Goal: Transaction & Acquisition: Book appointment/travel/reservation

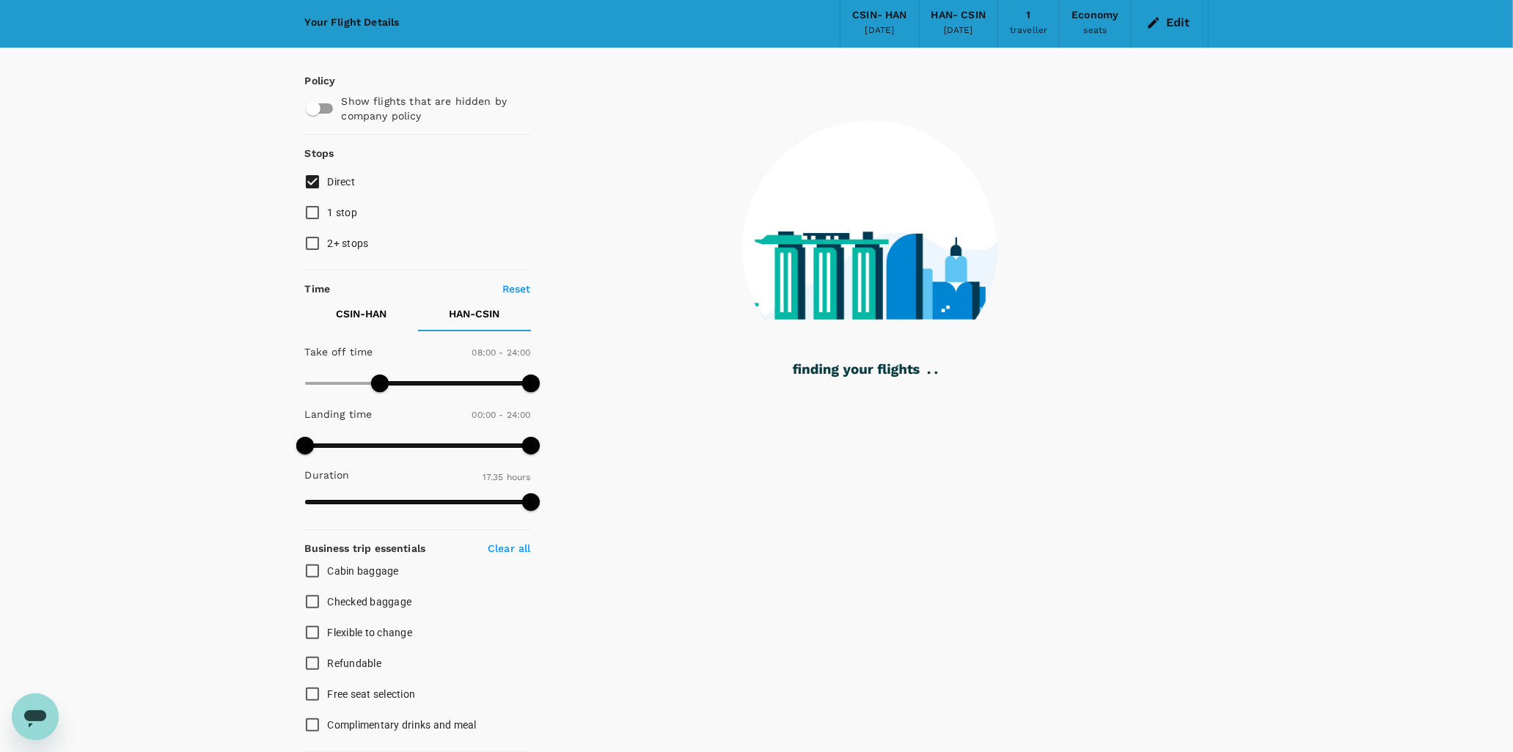
scroll to position [81, 0]
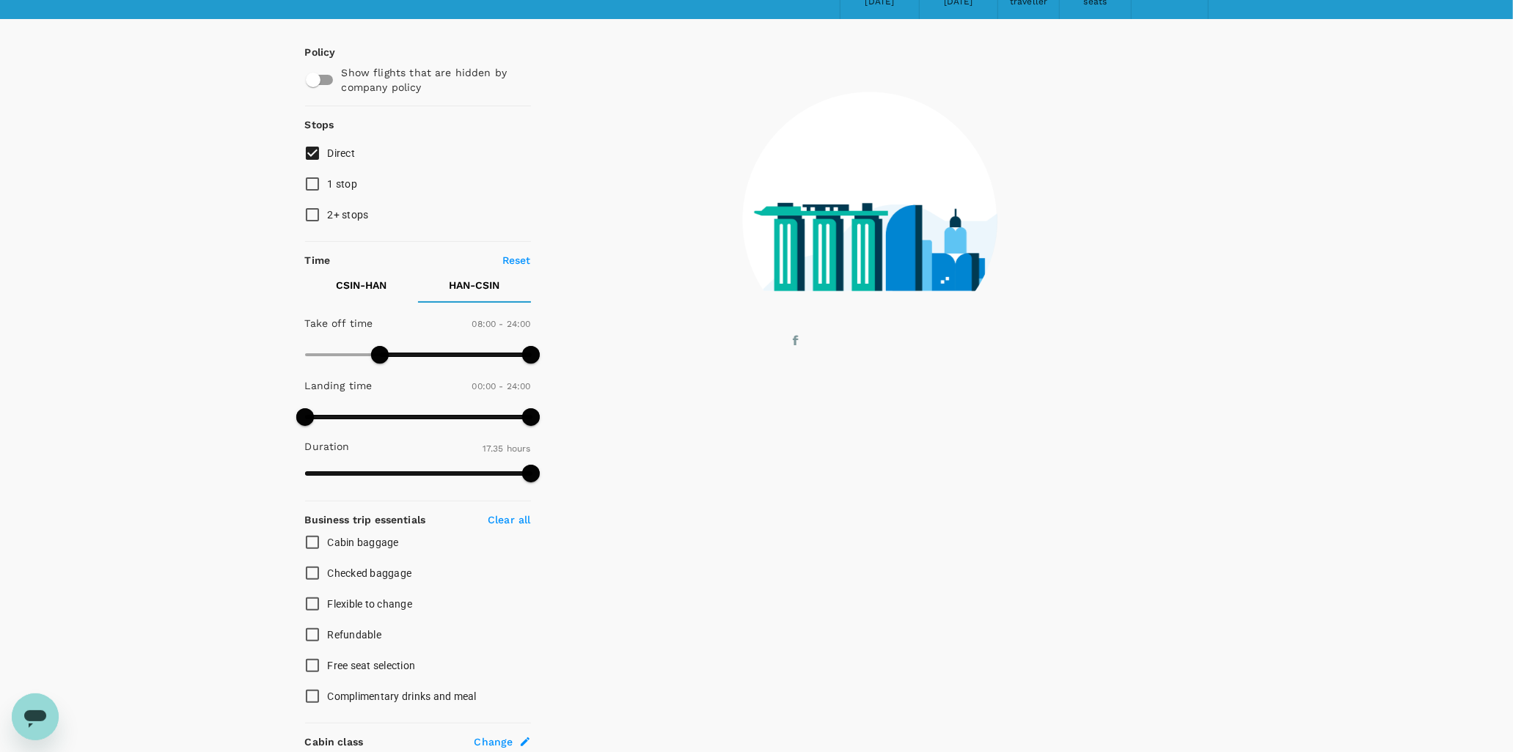
type input "1000"
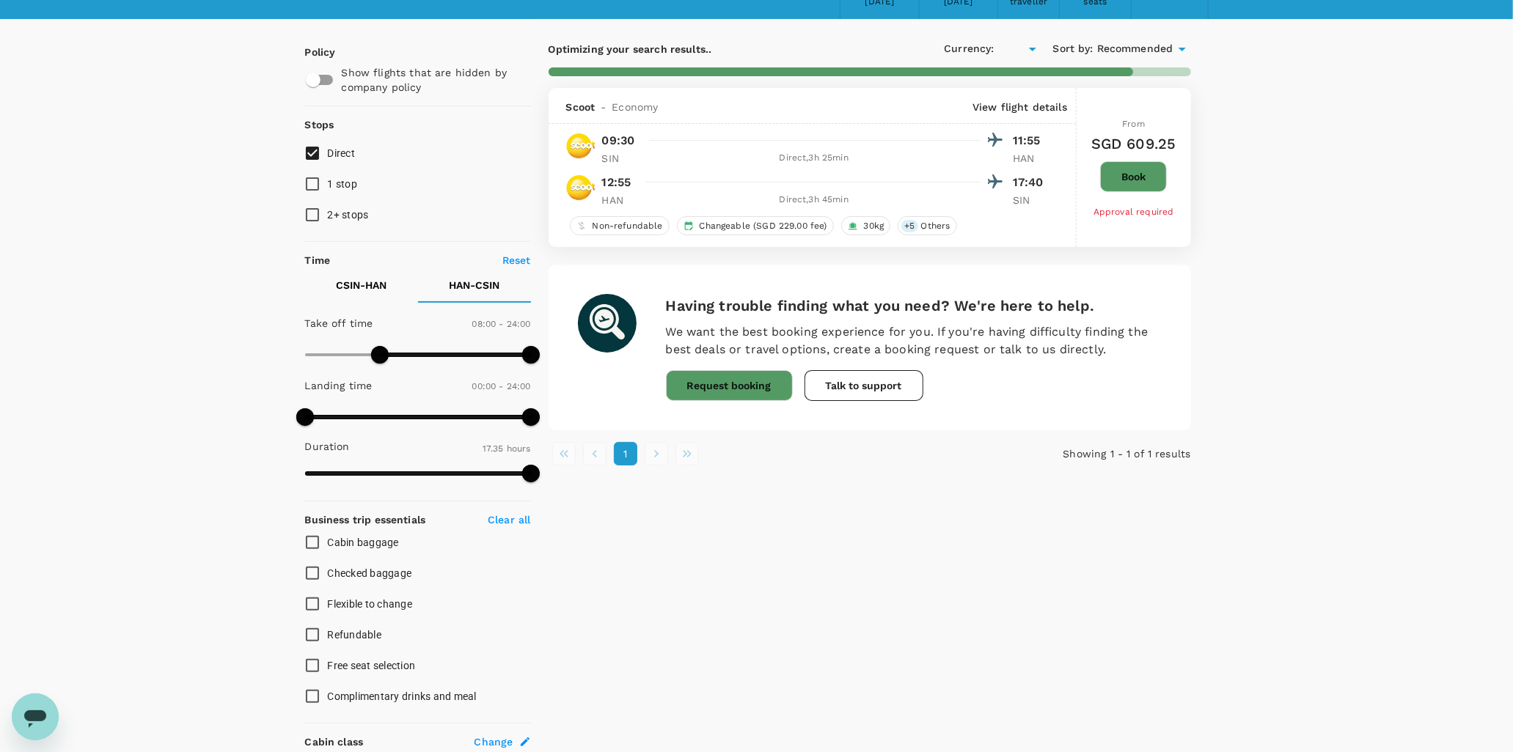
type input "SGD"
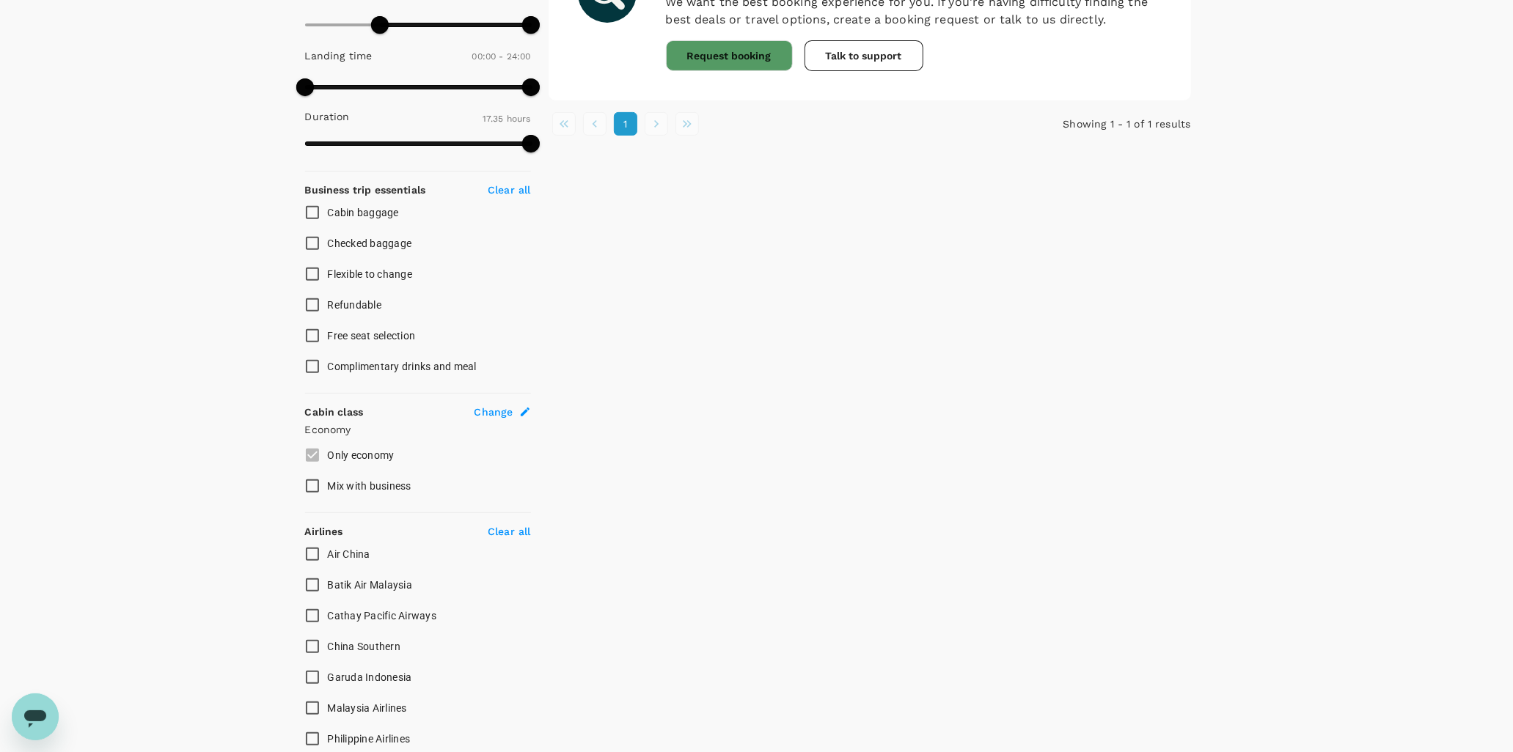
scroll to position [570, 0]
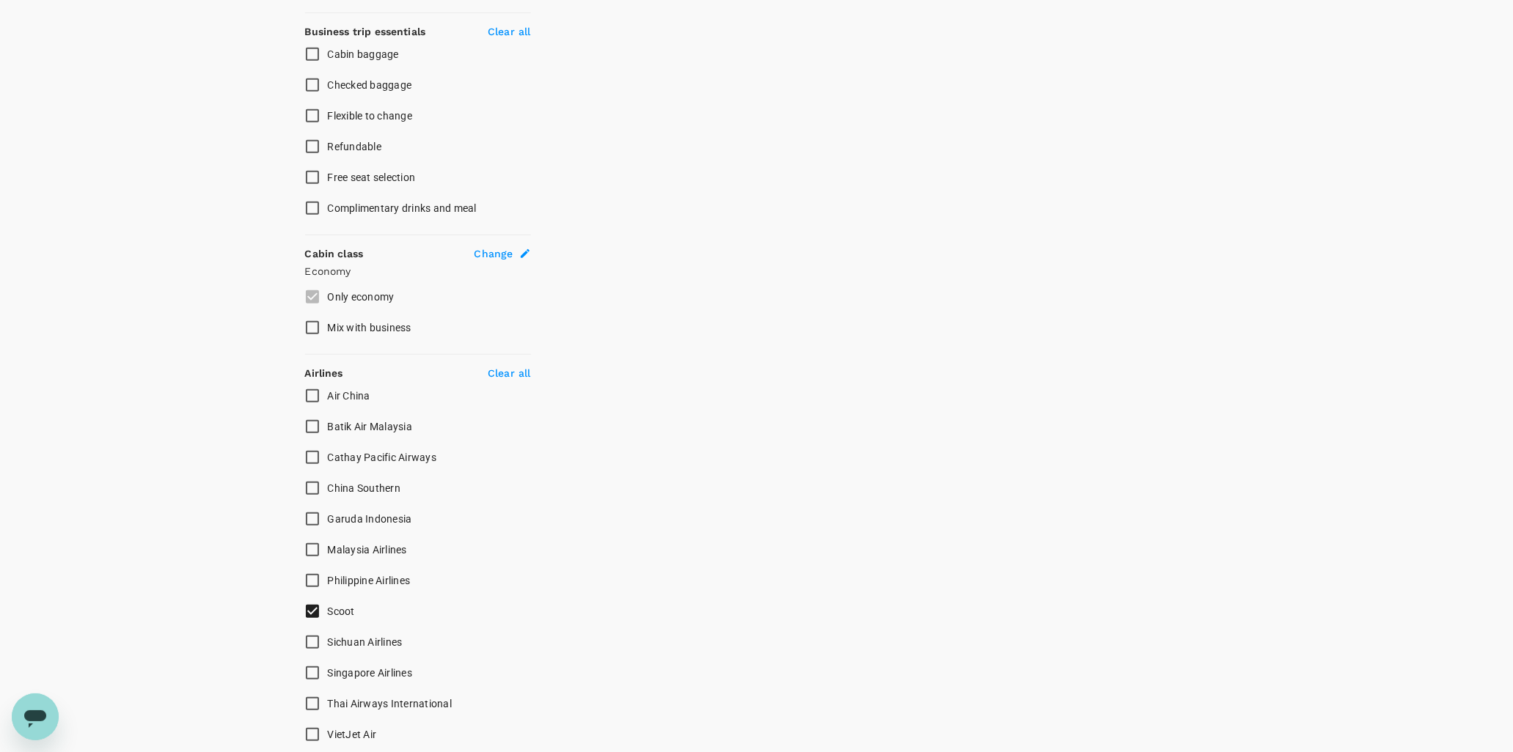
type input "1055"
click at [307, 658] on input "Singapore Airlines" at bounding box center [312, 673] width 31 height 31
checkbox input "true"
click at [309, 596] on input "Scoot" at bounding box center [312, 611] width 31 height 31
checkbox input "false"
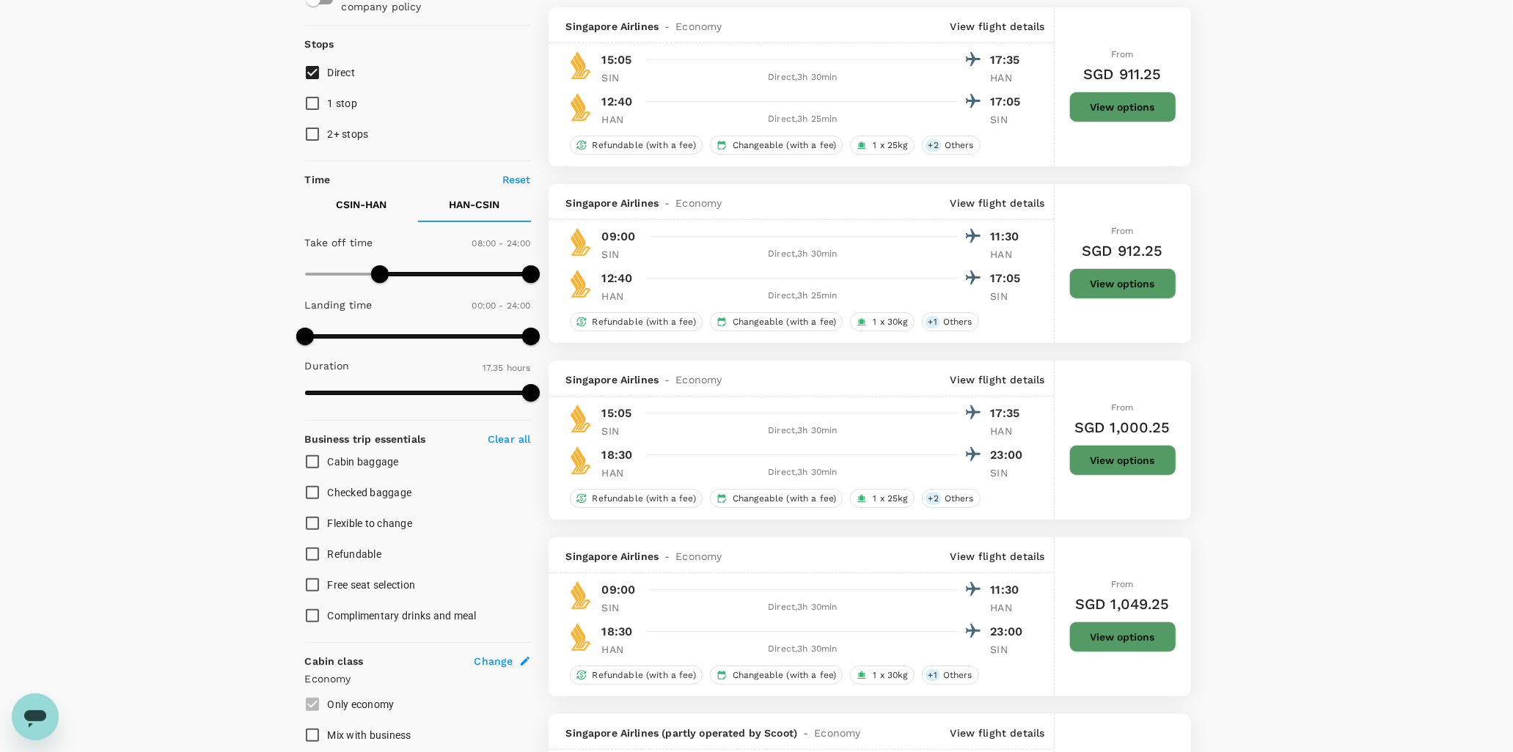
scroll to position [163, 0]
checkbox input "false"
checkbox input "true"
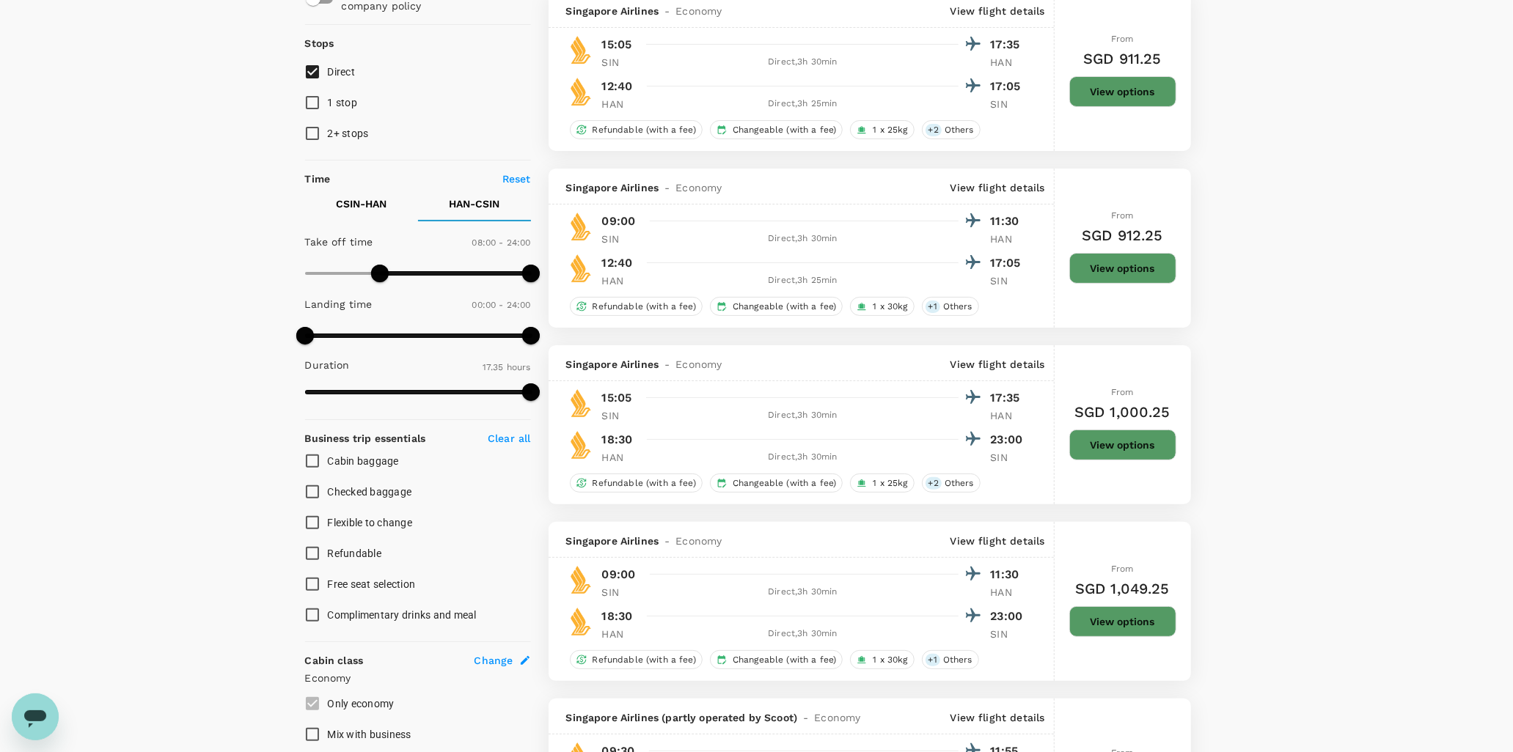
click at [1116, 606] on button "View options" at bounding box center [1122, 621] width 107 height 31
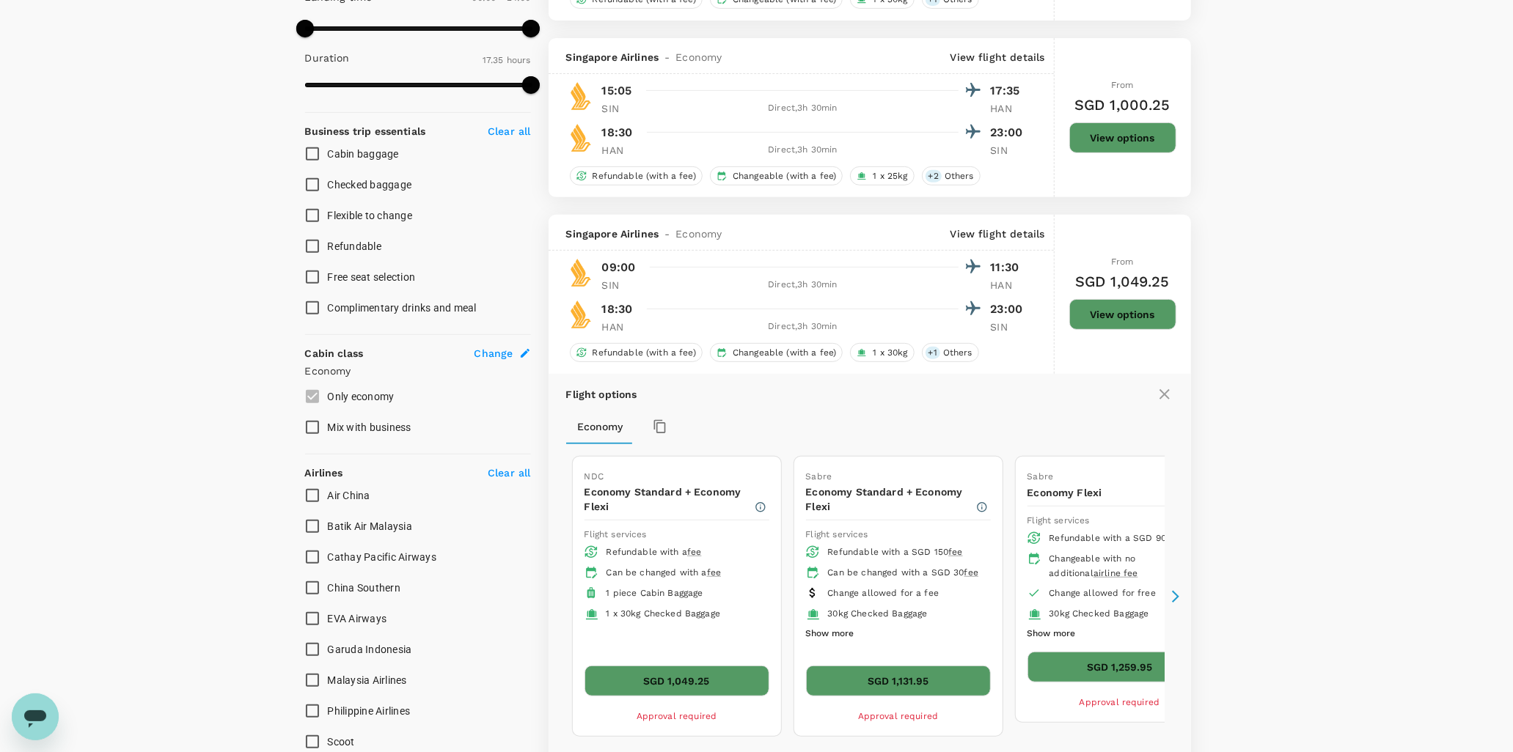
scroll to position [672, 0]
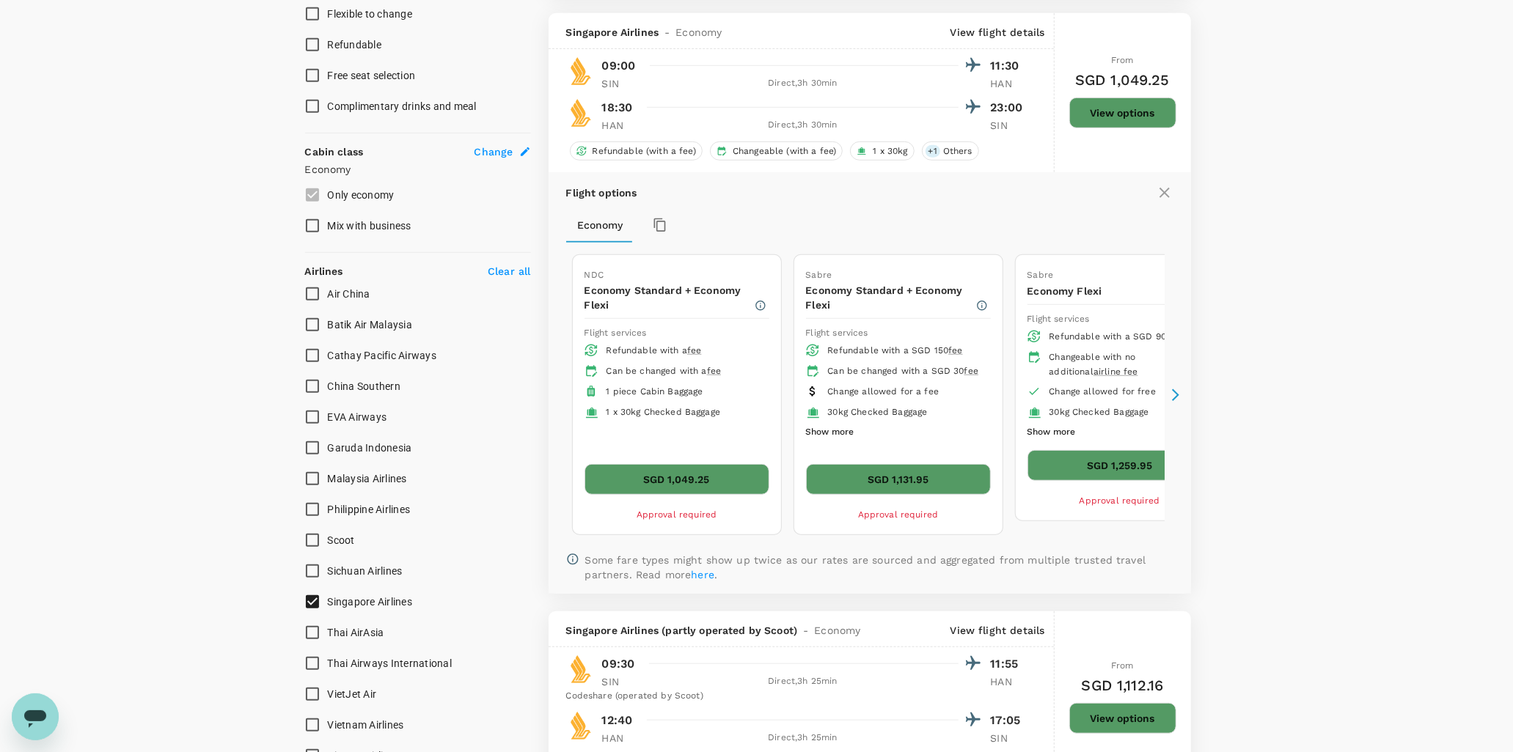
click at [312, 525] on input "Scoot" at bounding box center [312, 540] width 31 height 31
checkbox input "true"
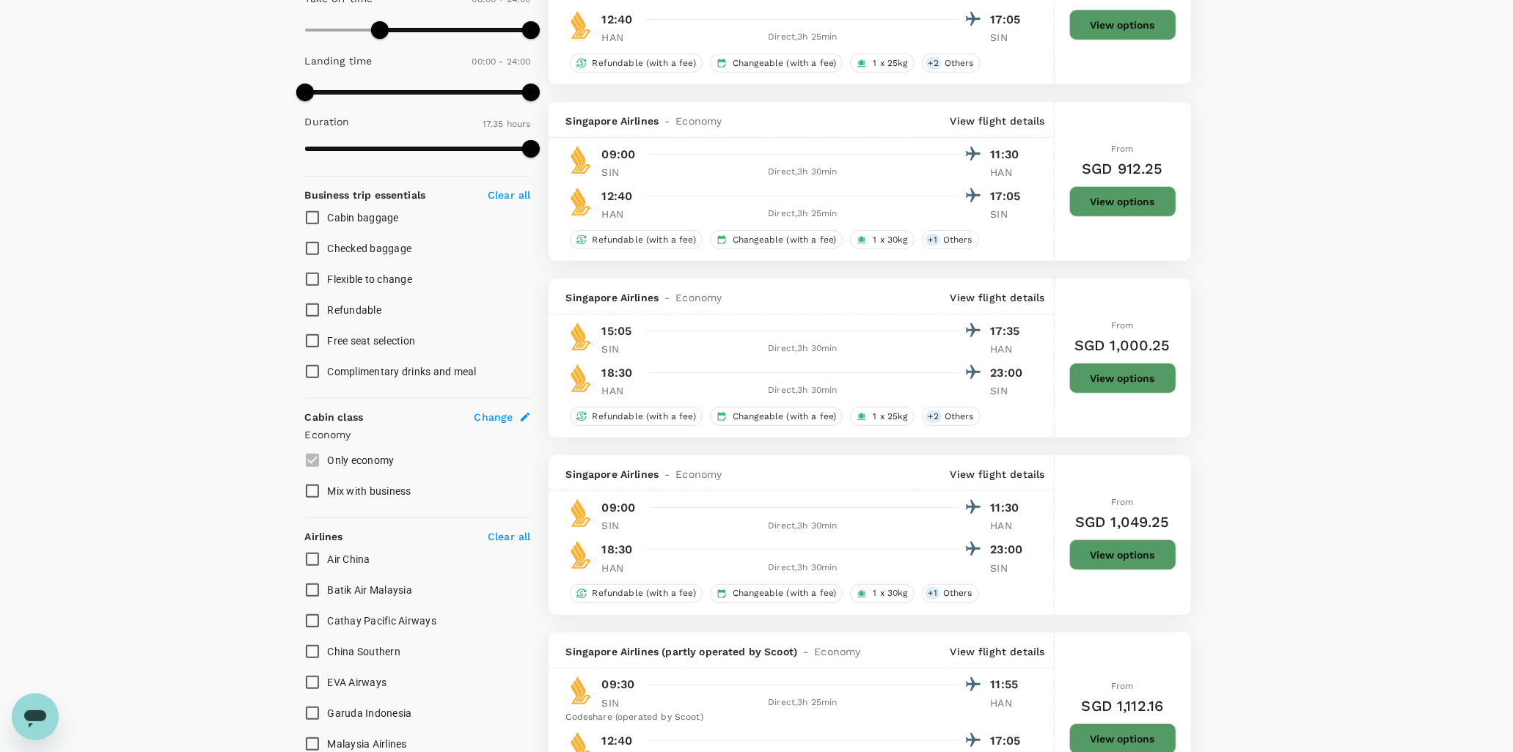
scroll to position [407, 0]
click at [1095, 539] on button "View options" at bounding box center [1122, 554] width 107 height 31
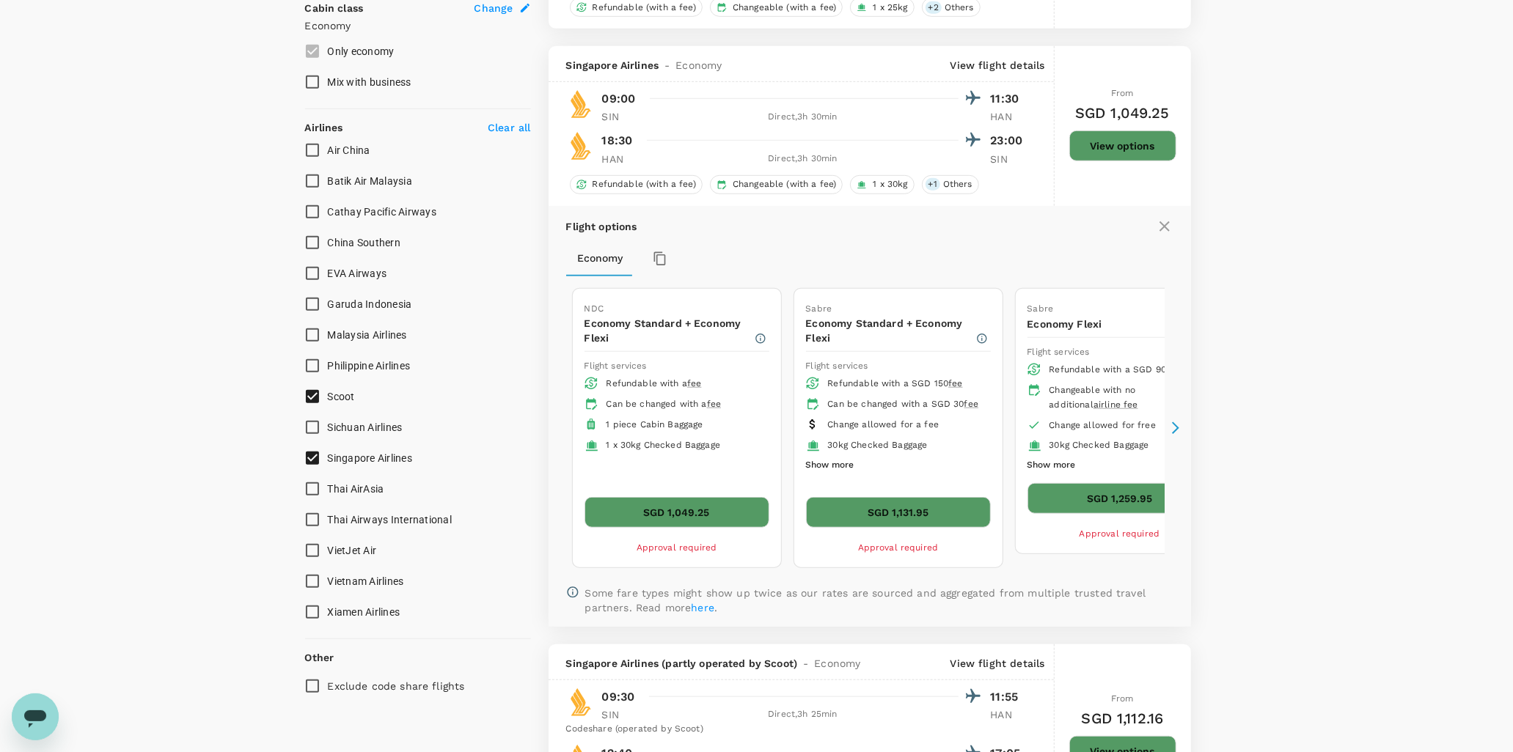
scroll to position [844, 0]
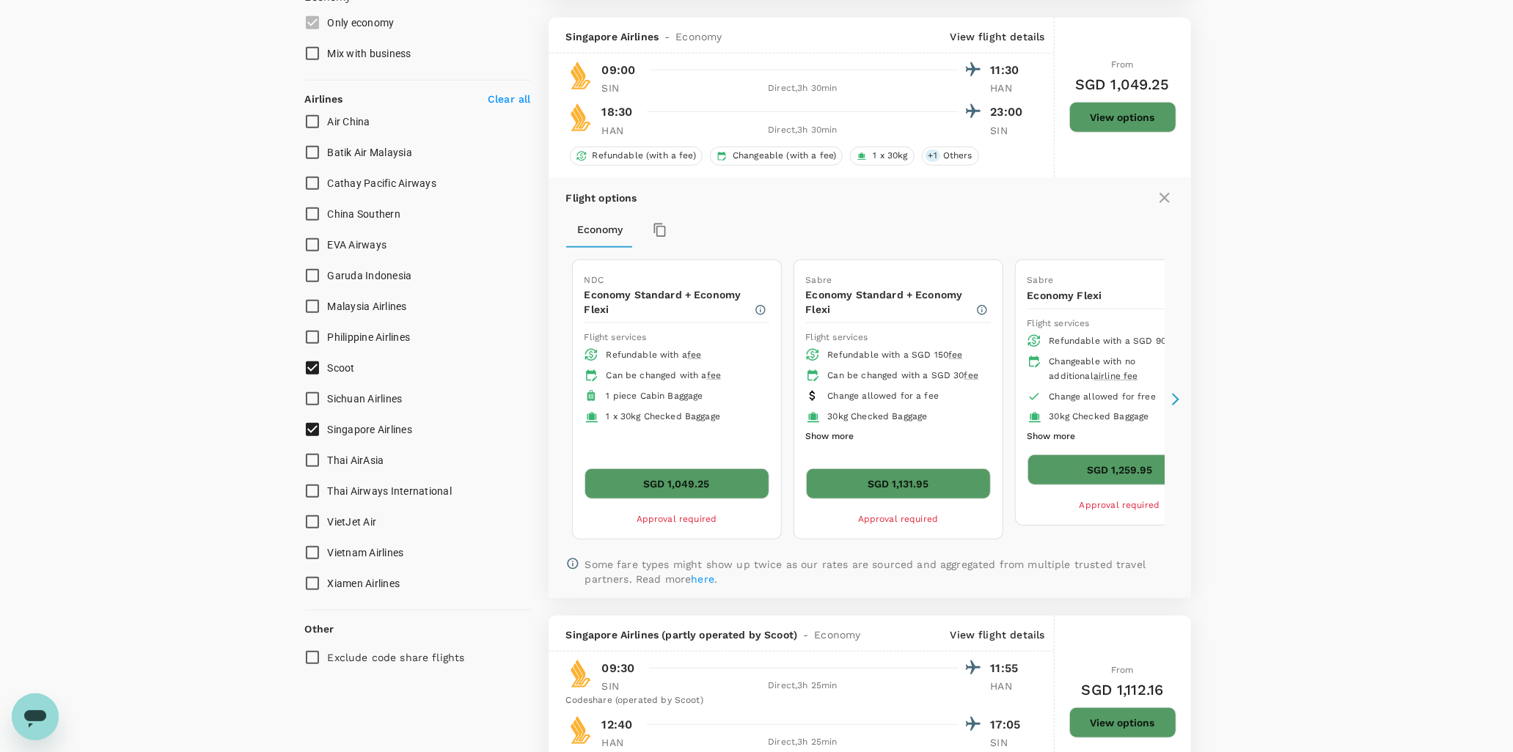
click at [704, 469] on button "SGD 1,049.25" at bounding box center [676, 484] width 185 height 31
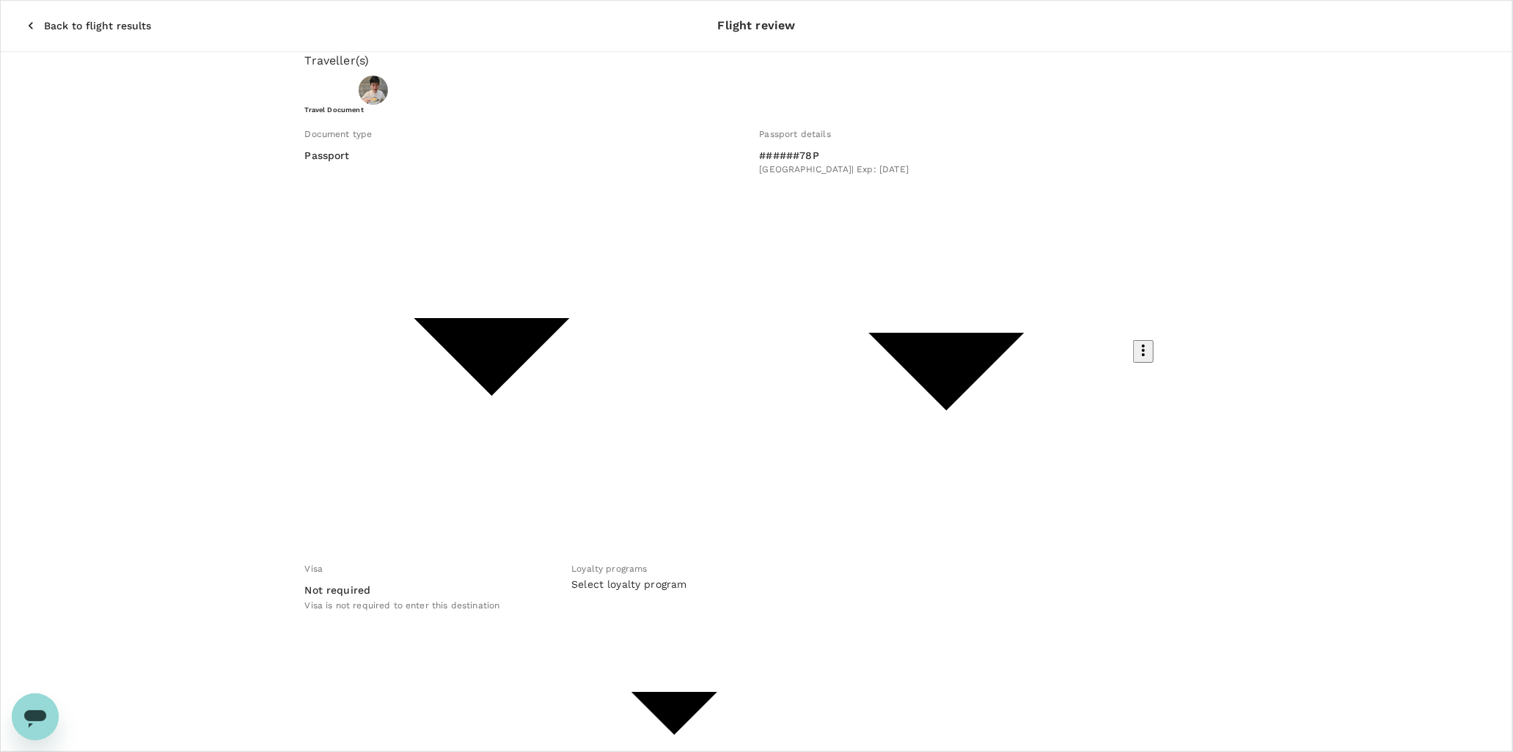
click at [730, 561] on div "Loyalty programs" at bounding box center [674, 569] width 206 height 16
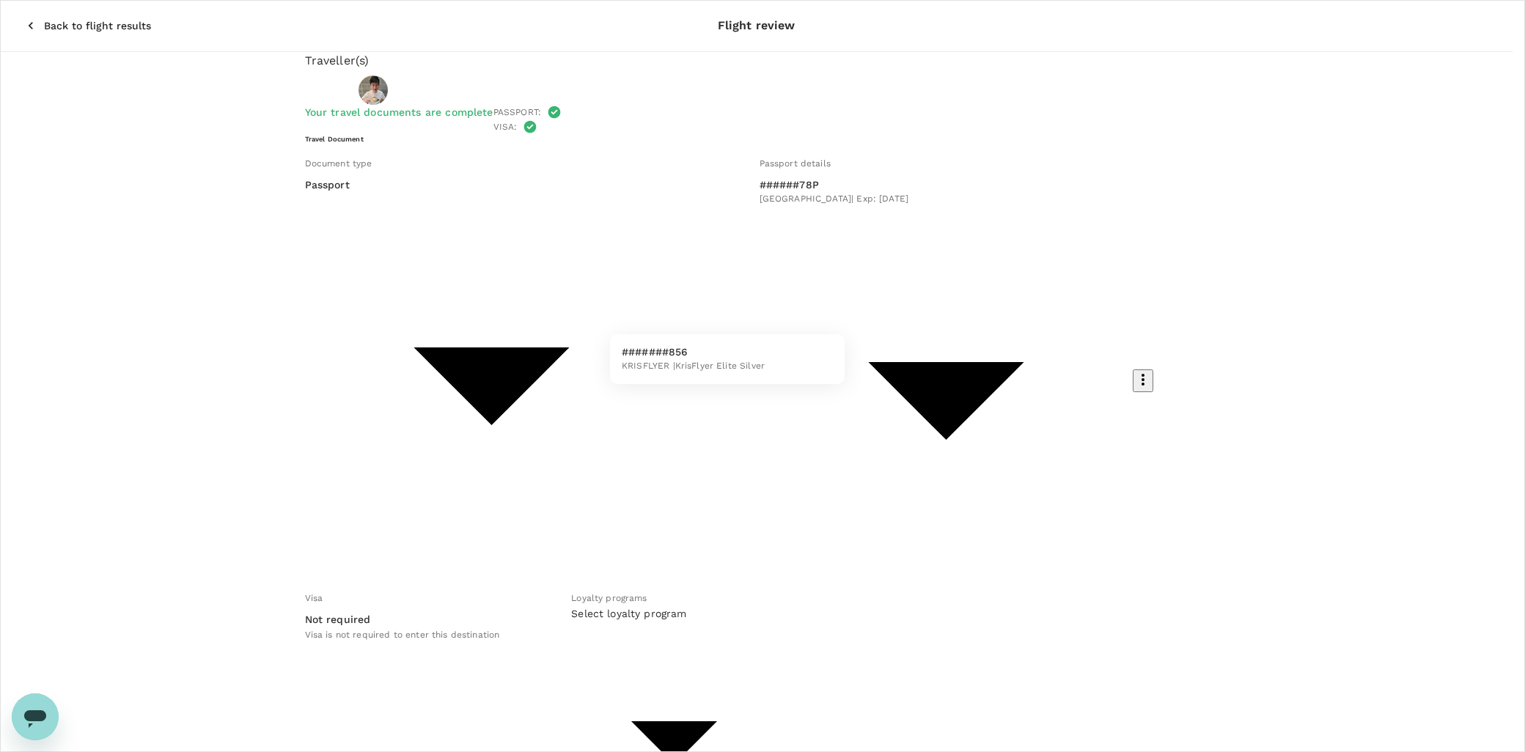
click at [745, 364] on span "KRISFLYER | KrisFlyer Elite Silver" at bounding box center [693, 366] width 143 height 15
type input "bb0b2070-3880-4003-b50f-81a2f33ee1c9"
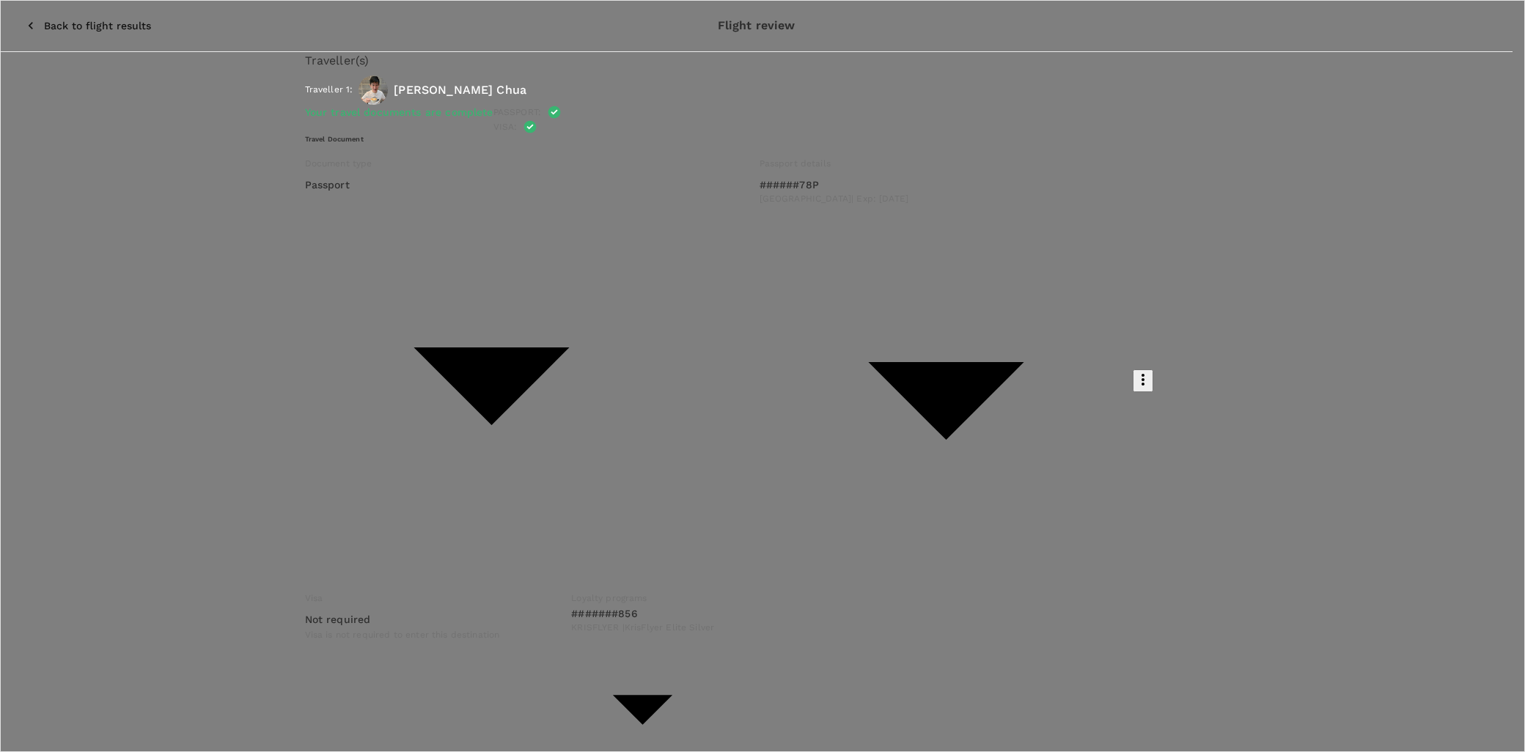
click at [1339, 384] on p "Select" at bounding box center [1313, 391] width 116 height 15
click at [1346, 384] on p "Select" at bounding box center [1313, 391] width 116 height 15
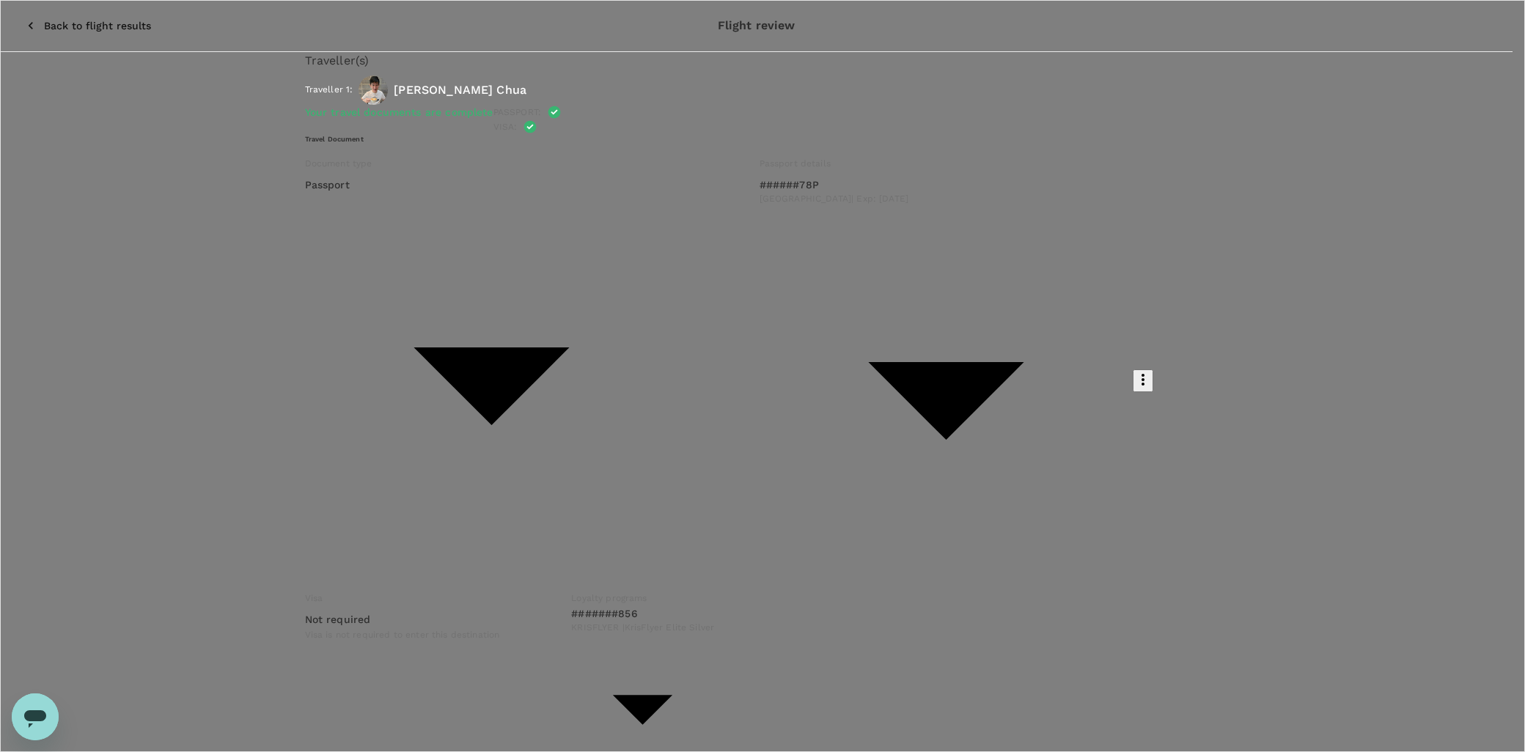
type input "9da82385-ea03-4e8d-b270-32b986f0971a"
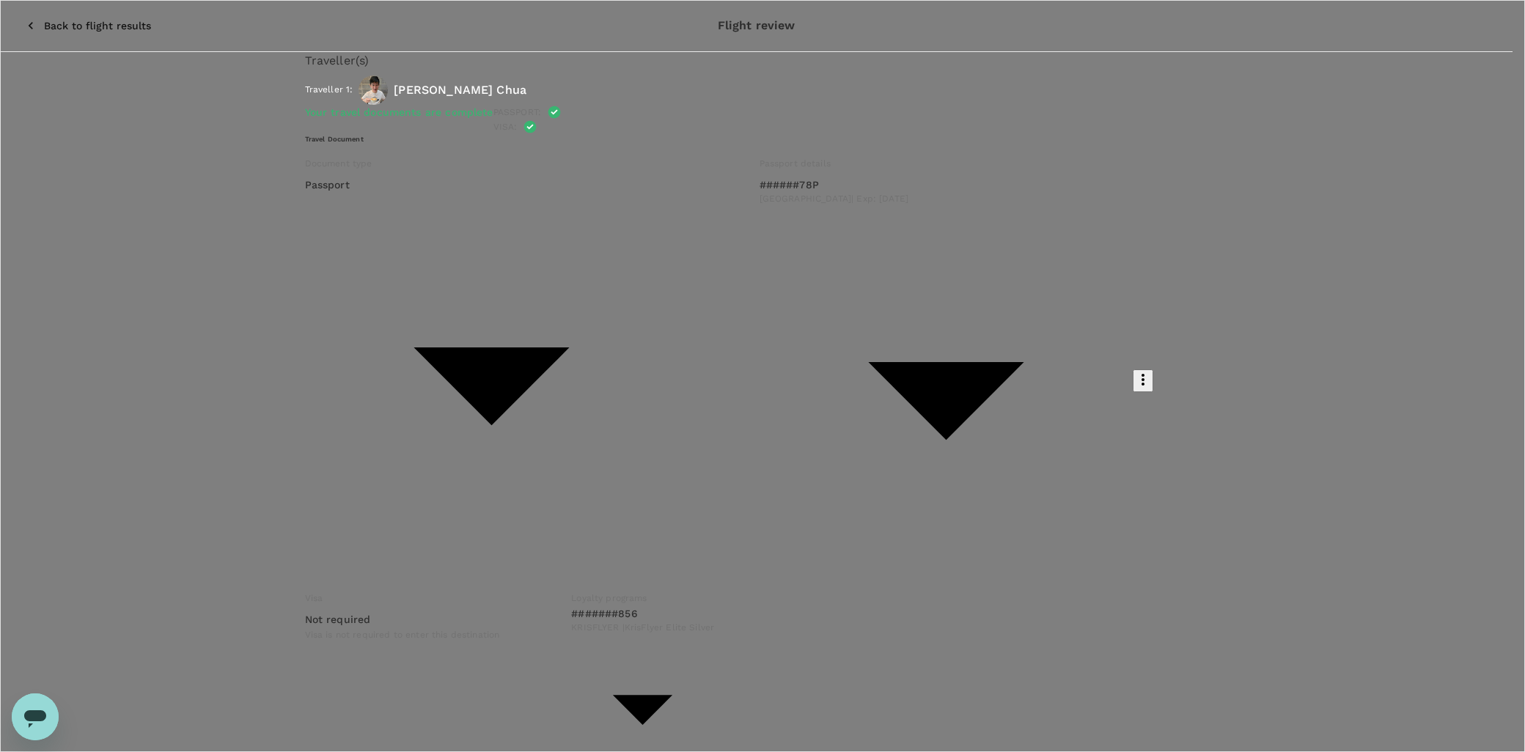
paste textarea "[DATE] - Scoot [GEOGRAPHIC_DATA] 300 - Economy - 3h 25m Departing: 9:30 am from…"
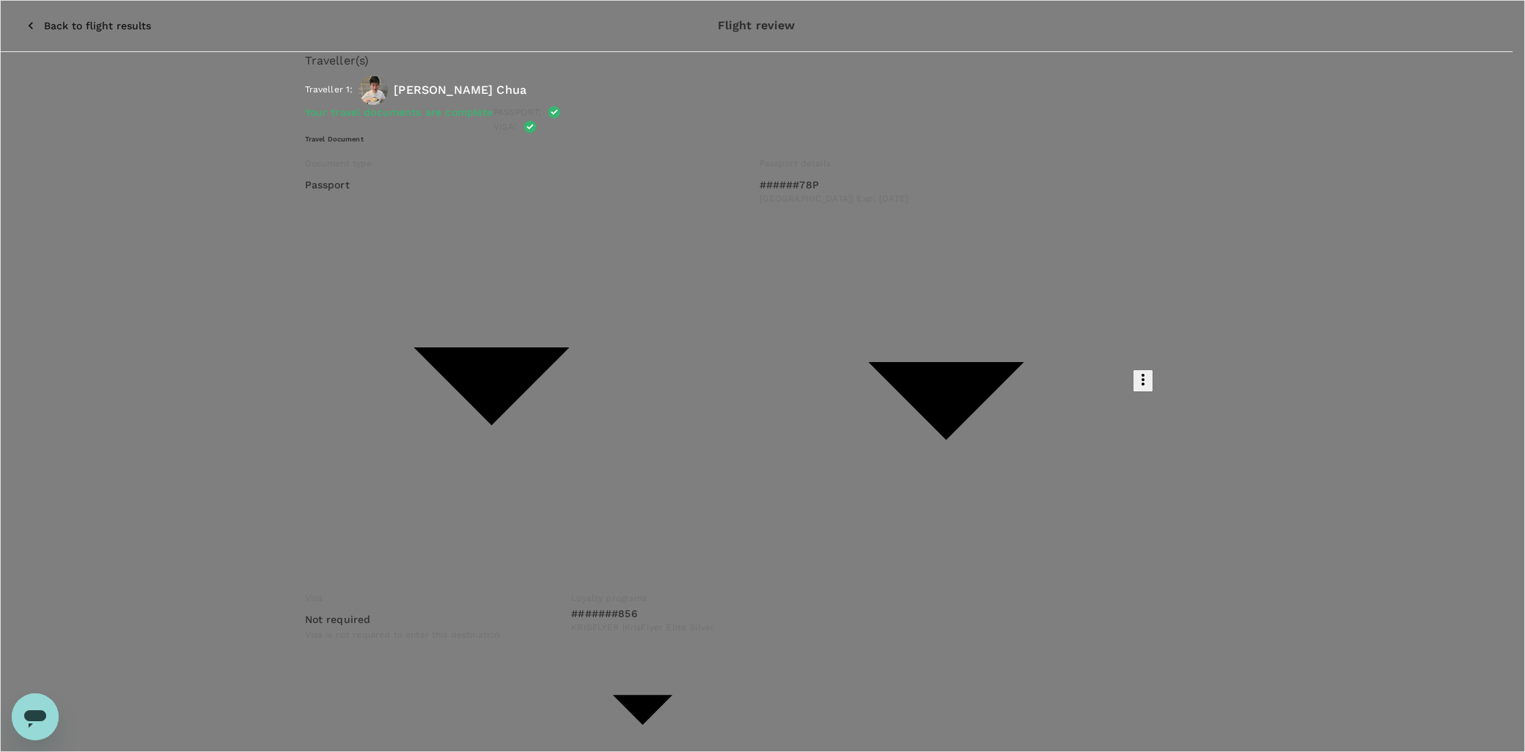
drag, startPoint x: 691, startPoint y: 247, endPoint x: 653, endPoint y: 232, distance: 41.1
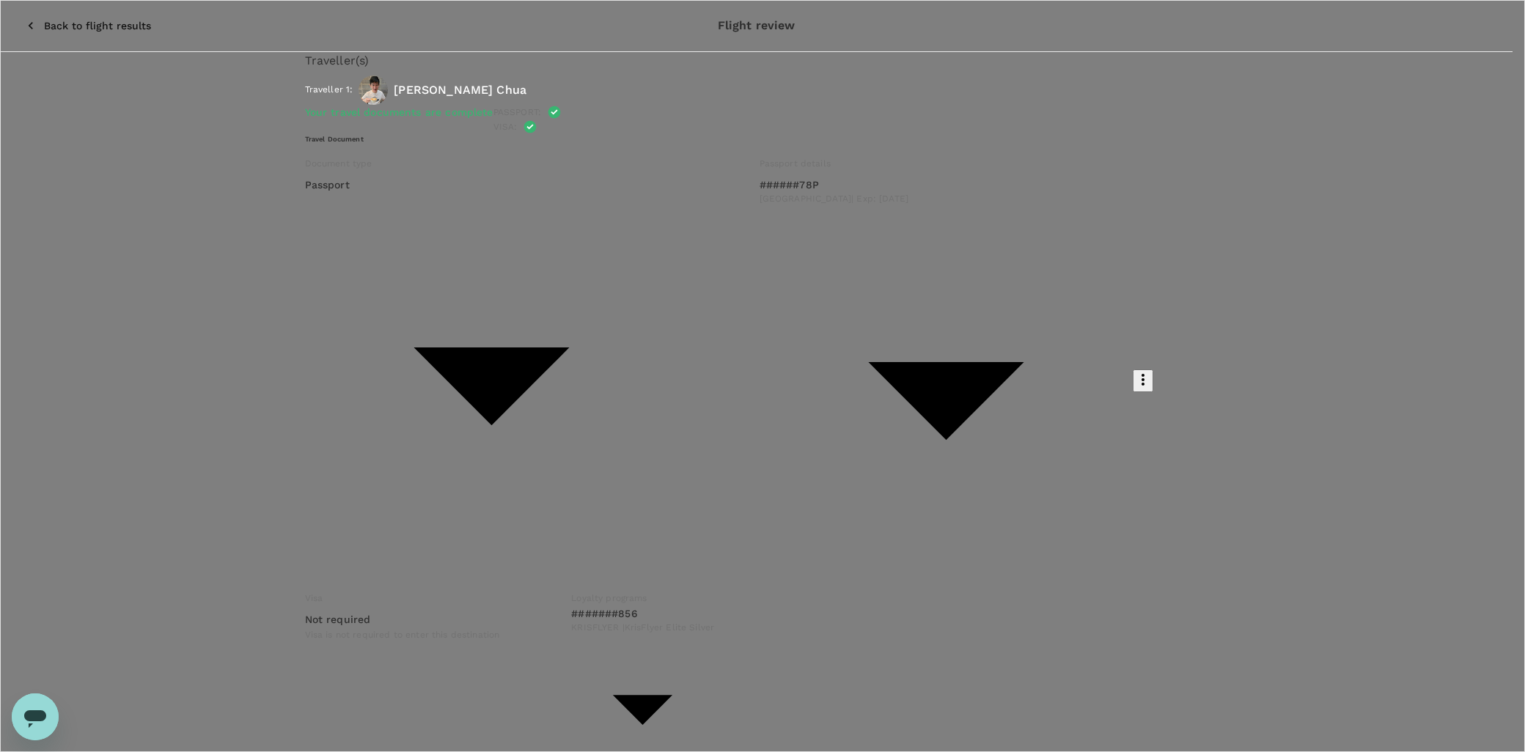
drag, startPoint x: 369, startPoint y: 246, endPoint x: 572, endPoint y: 233, distance: 203.6
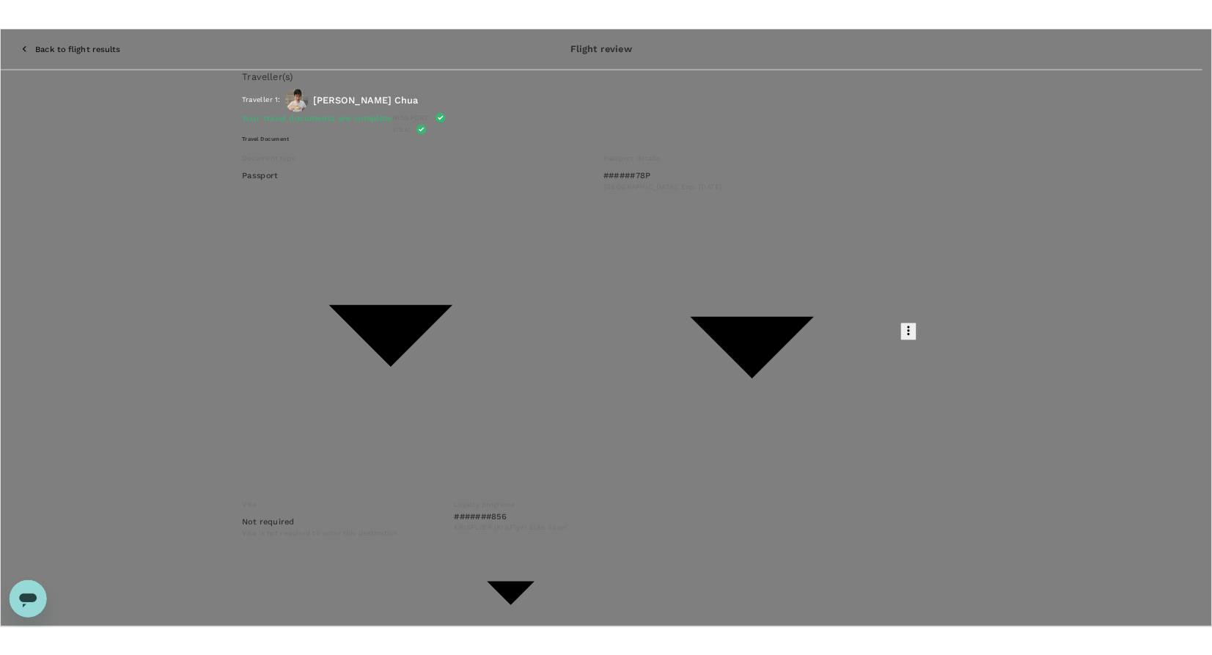
scroll to position [0, 0]
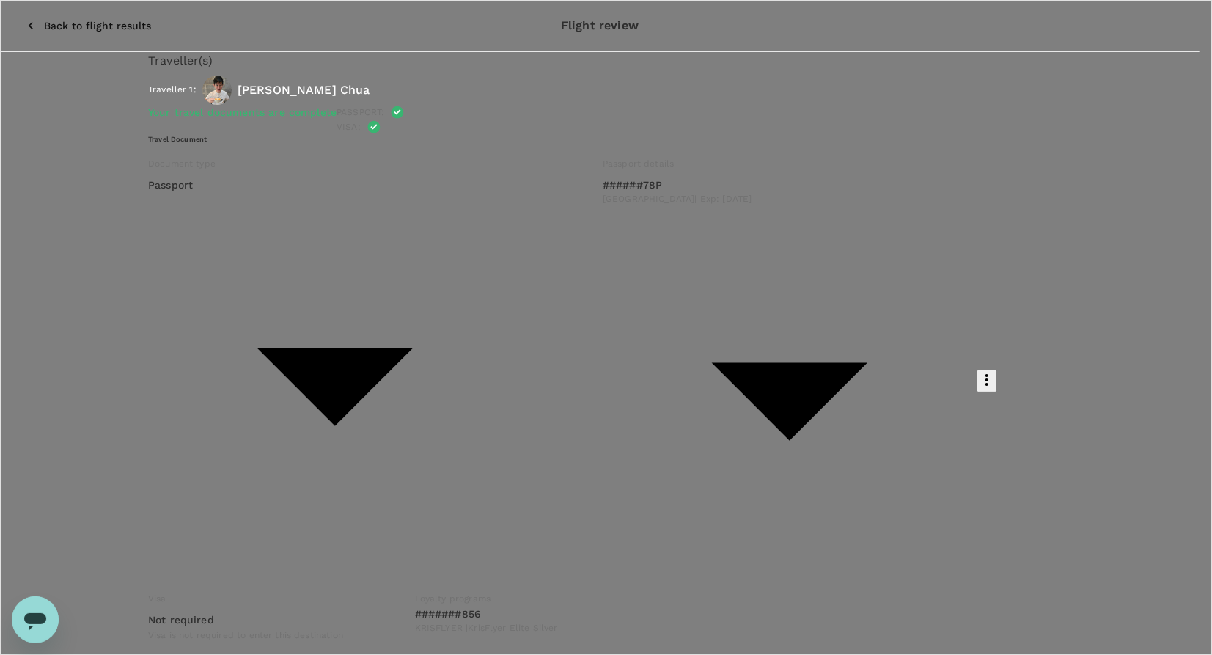
drag, startPoint x: 491, startPoint y: 268, endPoint x: 208, endPoint y: 276, distance: 283.2
drag, startPoint x: 323, startPoint y: 295, endPoint x: 195, endPoint y: 199, distance: 159.3
paste textarea "According to TruTrip, the lowest fare is Scoot at SGD 576.00, departing [GEOGRA…"
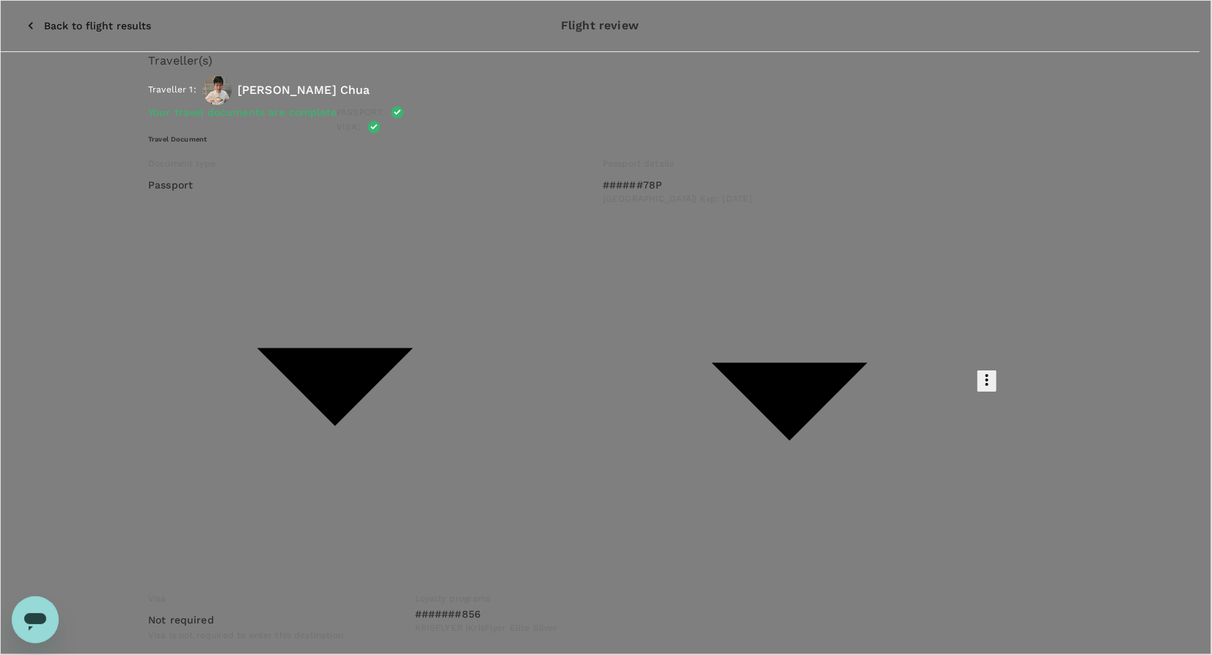
type textarea "According to TruTrip, the lowest fare is probably Scoot at SGD 576.00, departin…"
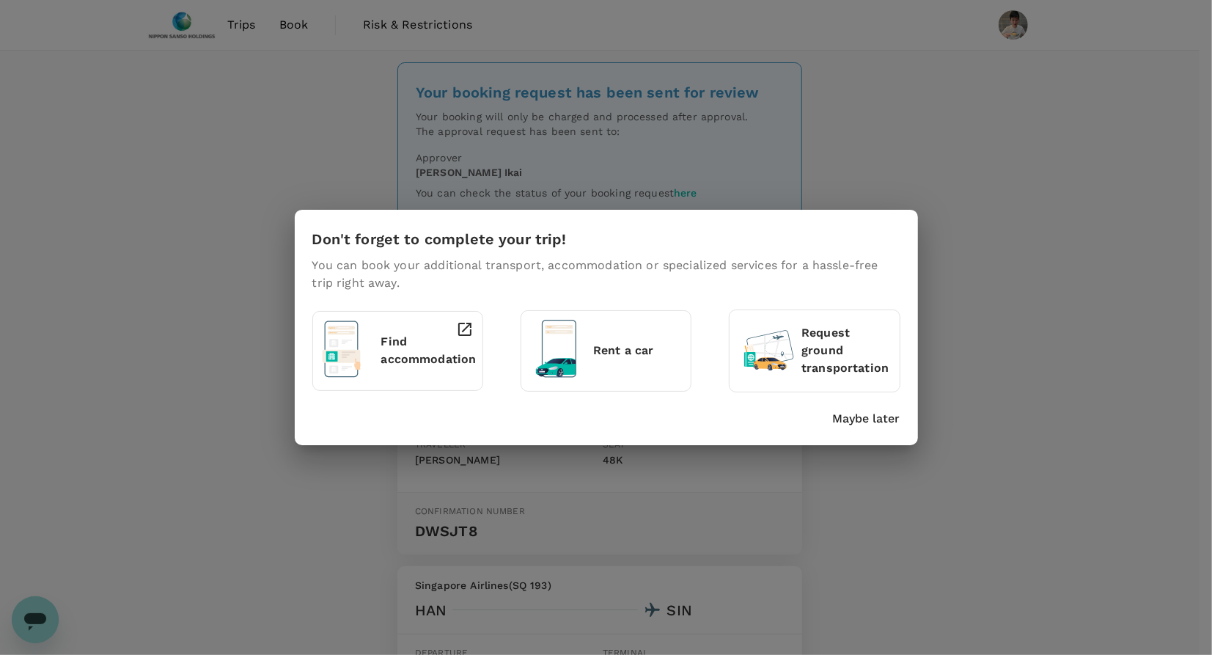
click at [881, 422] on p "Maybe later" at bounding box center [866, 419] width 67 height 18
